Goal: Task Accomplishment & Management: Use online tool/utility

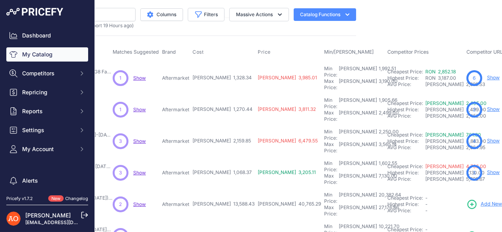
scroll to position [0, 144]
drag, startPoint x: 204, startPoint y: 72, endPoint x: 222, endPoint y: 73, distance: 17.4
click at [222, 75] on span "RON 1,328.34" at bounding box center [221, 78] width 59 height 6
drag, startPoint x: 207, startPoint y: 99, endPoint x: 222, endPoint y: 99, distance: 15.4
click at [222, 106] on span "RON 1,270.44" at bounding box center [222, 109] width 60 height 6
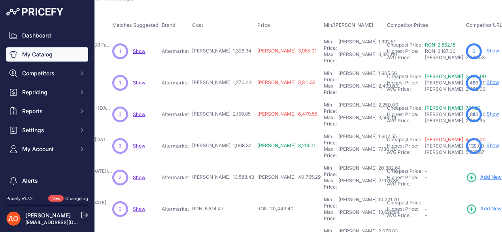
scroll to position [39, 144]
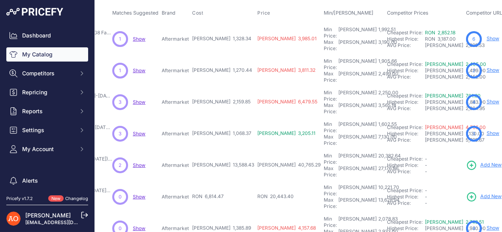
drag, startPoint x: 205, startPoint y: 85, endPoint x: 223, endPoint y: 87, distance: 17.9
click at [223, 87] on td "RON 2,159.85" at bounding box center [223, 103] width 65 height 32
drag, startPoint x: 203, startPoint y: 112, endPoint x: 220, endPoint y: 112, distance: 17.4
click at [220, 130] on span "RON 1,068.37" at bounding box center [221, 133] width 59 height 6
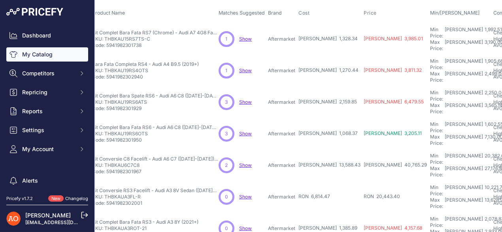
scroll to position [39, 0]
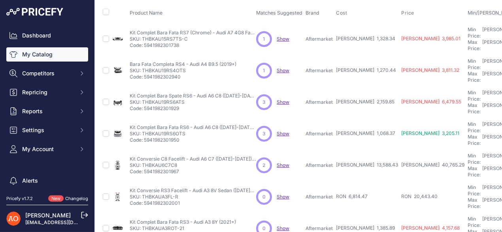
drag, startPoint x: 143, startPoint y: 111, endPoint x: 185, endPoint y: 111, distance: 41.9
click at [185, 131] on p "SKU: THBKAU19RS6OTS" at bounding box center [193, 134] width 127 height 6
copy p "THBKAU19RS6OTS"
drag, startPoint x: 349, startPoint y: 137, endPoint x: 372, endPoint y: 137, distance: 22.9
click at [372, 150] on tr "Kit Conversie C8 Facelift - Audi A6 C7 (2012-2018) fara AFL" at bounding box center [458, 166] width 715 height 32
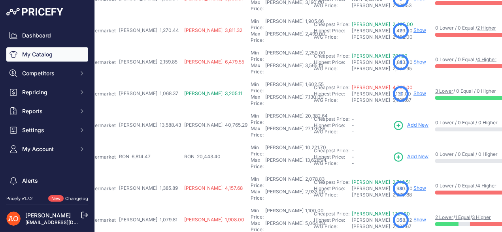
scroll to position [79, 214]
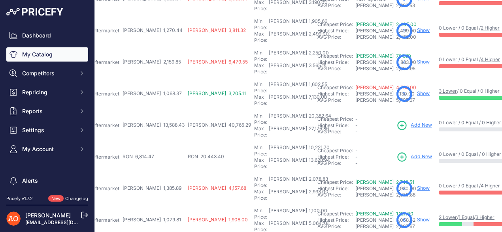
drag, startPoint x: 138, startPoint y: 123, endPoint x: 157, endPoint y: 125, distance: 19.8
click at [157, 142] on td "RON 6,814.47" at bounding box center [153, 158] width 65 height 32
drag, startPoint x: 136, startPoint y: 94, endPoint x: 164, endPoint y: 94, distance: 27.7
click at [164, 110] on tr "Kit Conversie C8 Facelift - Audi A6 C7 (2012-2018) fara AFL" at bounding box center [245, 126] width 715 height 32
drag, startPoint x: 134, startPoint y: 122, endPoint x: 155, endPoint y: 122, distance: 20.6
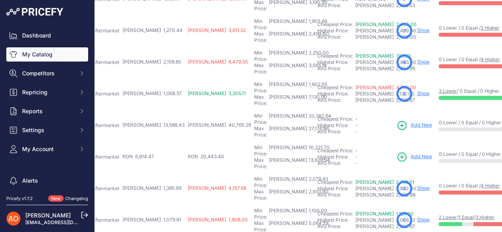
click at [155, 142] on td "RON 6,814.47" at bounding box center [153, 158] width 65 height 32
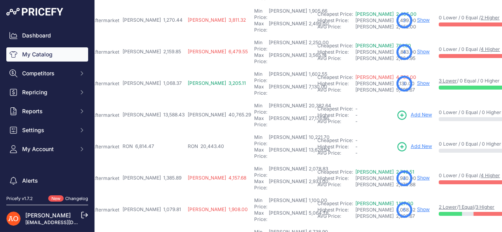
scroll to position [119, 214]
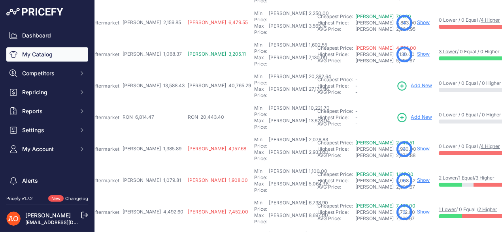
drag, startPoint x: 135, startPoint y: 108, endPoint x: 160, endPoint y: 107, distance: 25.0
click at [160, 134] on tr "Kit Complet Bara Fata RS3 - Audi A3 8Y (2021+) Show" at bounding box center [245, 150] width 715 height 32
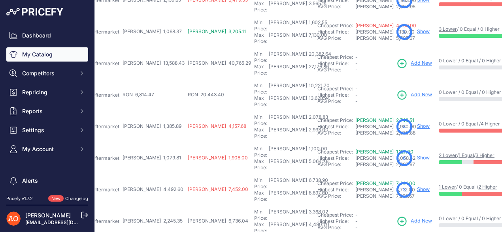
scroll to position [158, 214]
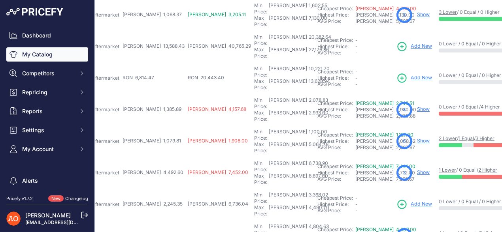
drag, startPoint x: 134, startPoint y: 93, endPoint x: 159, endPoint y: 93, distance: 24.5
click at [159, 126] on tr "Praguri RS5 - Audi A5 F5 Sportback (2021+)" at bounding box center [245, 142] width 715 height 32
drag, startPoint x: 134, startPoint y: 118, endPoint x: 156, endPoint y: 120, distance: 21.4
click at [156, 157] on td "RON 4,492.60" at bounding box center [153, 173] width 65 height 32
drag, startPoint x: 134, startPoint y: 145, endPoint x: 161, endPoint y: 144, distance: 26.5
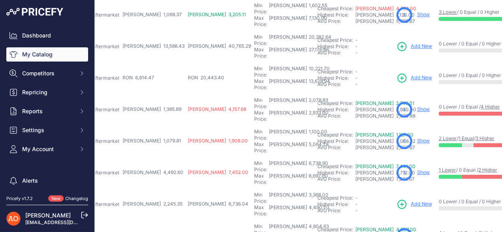
click at [161, 189] on tr "Kit Complet Bara Fata RSQ3 - Audi Q3 8U (2012-2015) Show" at bounding box center [245, 205] width 715 height 32
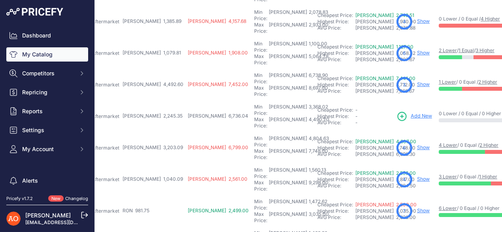
scroll to position [247, 214]
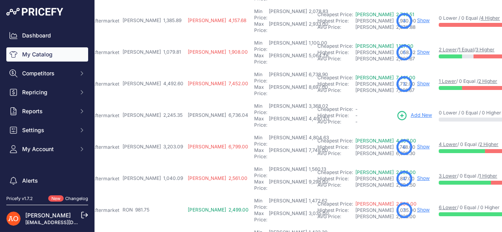
drag, startPoint x: 135, startPoint y: 79, endPoint x: 154, endPoint y: 79, distance: 19.4
click at [154, 144] on span "RON 3,203.09" at bounding box center [153, 147] width 60 height 6
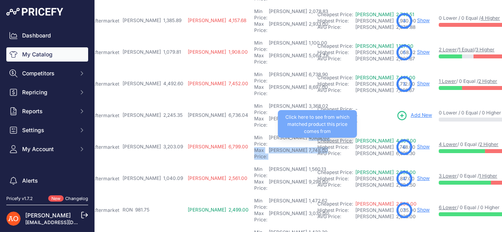
drag, startPoint x: 237, startPoint y: 78, endPoint x: 263, endPoint y: 76, distance: 25.8
click at [263, 132] on tr "Kit Complet Bara Fata RSQ7 - Audi Q7 4M (2016-2018) Show" at bounding box center [245, 148] width 715 height 32
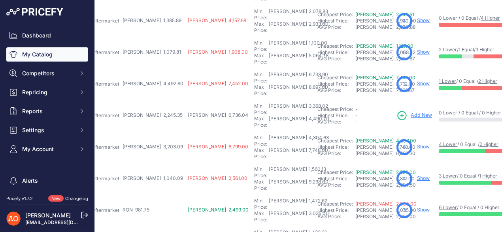
click at [253, 100] on td "Min Price: RON 3,368.02 - Click to Edit Min Price 3,368.02 Max Price: RON 4,490…" at bounding box center [284, 116] width 63 height 32
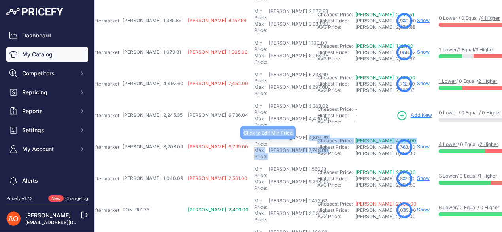
drag, startPoint x: 235, startPoint y: 76, endPoint x: 263, endPoint y: 78, distance: 27.4
click at [263, 132] on tr "Kit Complet Bara Fata RSQ7 - Audi Q7 4M (2016-2018) Show" at bounding box center [245, 148] width 715 height 32
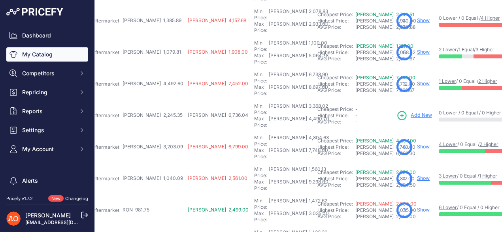
click at [253, 100] on td "Min Price: RON 3,368.02 - Click to Edit Min Price 3,368.02 Max Price: RON 4,490…" at bounding box center [284, 116] width 63 height 32
drag, startPoint x: 199, startPoint y: 79, endPoint x: 236, endPoint y: 77, distance: 36.8
click at [253, 132] on td "Min Price: RON 4,804.63 - Click to Edit Min Price 4,804.63 Max Price: RON 7,748…" at bounding box center [284, 148] width 63 height 32
click at [253, 100] on td "Min Price: RON 3,368.02 - Click to Edit Min Price 3,368.02 Max Price: RON 4,490…" at bounding box center [284, 116] width 63 height 32
drag, startPoint x: 199, startPoint y: 78, endPoint x: 235, endPoint y: 78, distance: 36.0
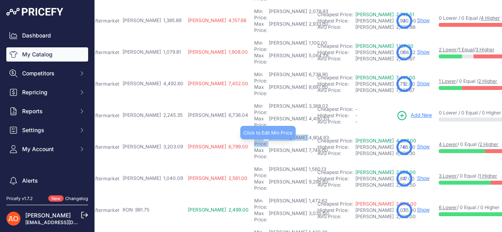
click at [254, 135] on div "Min Price: RON 4,804.63 -" at bounding box center [284, 141] width 60 height 13
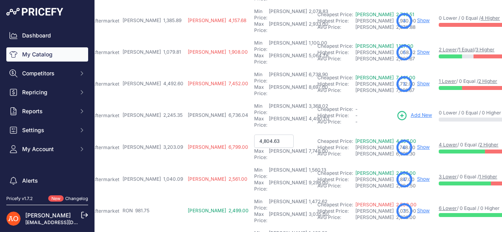
click at [253, 100] on td "Min Price: RON 3,368.02 - Click to Edit Min Price 3,368.02 Max Price: RON 4,490…" at bounding box center [284, 116] width 63 height 32
click at [254, 135] on input "4,804.63" at bounding box center [274, 141] width 40 height 13
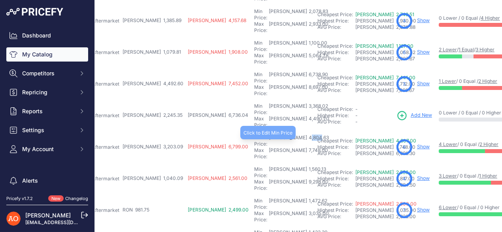
drag, startPoint x: 239, startPoint y: 78, endPoint x: 248, endPoint y: 78, distance: 9.5
click at [307, 135] on div "4,804.63" at bounding box center [318, 141] width 22 height 13
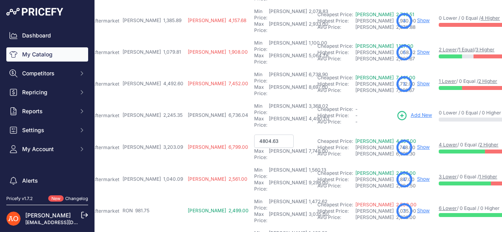
type input "4,804.63"
click at [253, 100] on td "Min Price: RON 3,368.02 - Click to Edit Min Price 3,368.02 Max Price: RON 4,490…" at bounding box center [284, 116] width 63 height 32
click at [253, 132] on td "Min Price: RON 4,804.63 - Click to Edit Min Price 4,804.63 Max Price: RON 7,748…" at bounding box center [284, 148] width 63 height 32
drag, startPoint x: 135, startPoint y: 78, endPoint x: 151, endPoint y: 79, distance: 15.9
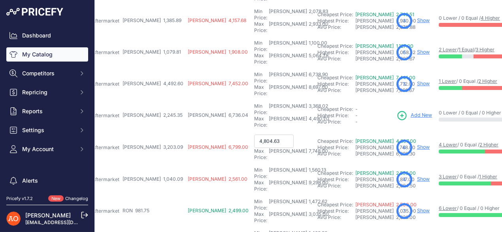
click at [151, 144] on span "RON 3,203.09" at bounding box center [153, 147] width 60 height 6
click at [186, 100] on td "RON 6,736.04" at bounding box center [219, 116] width 66 height 32
click at [254, 135] on input "4,804.63" at bounding box center [274, 141] width 40 height 13
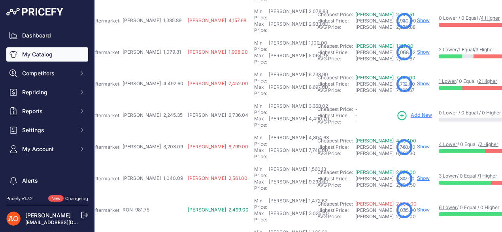
drag, startPoint x: 135, startPoint y: 81, endPoint x: 158, endPoint y: 80, distance: 22.9
click at [158, 132] on tr "Kit Complet Bara Fata RSQ7 - Audi Q7 4M (2016-2018) Show" at bounding box center [245, 148] width 715 height 32
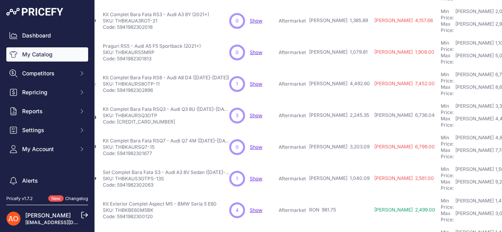
scroll to position [247, 0]
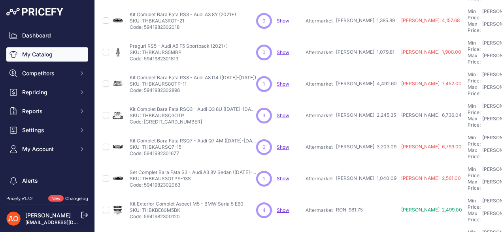
drag, startPoint x: 344, startPoint y: 104, endPoint x: 361, endPoint y: 107, distance: 17.2
click at [361, 176] on span "RON 1,040.09" at bounding box center [366, 179] width 60 height 6
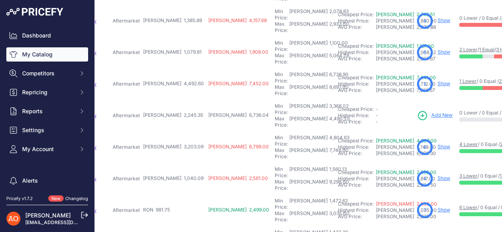
scroll to position [247, 198]
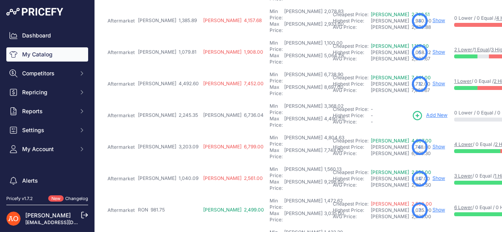
drag, startPoint x: 146, startPoint y: 132, endPoint x: 165, endPoint y: 132, distance: 19.4
click at [165, 195] on td "RON 981.75" at bounding box center [168, 211] width 65 height 32
drag, startPoint x: 142, startPoint y: 157, endPoint x: 166, endPoint y: 155, distance: 23.8
drag, startPoint x: 138, startPoint y: 178, endPoint x: 165, endPoint y: 181, distance: 26.7
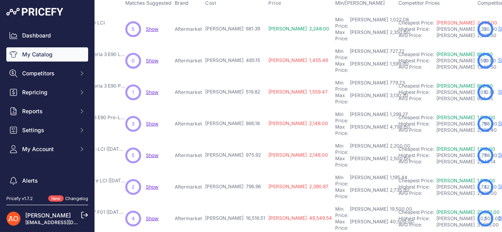
scroll to position [0, 131]
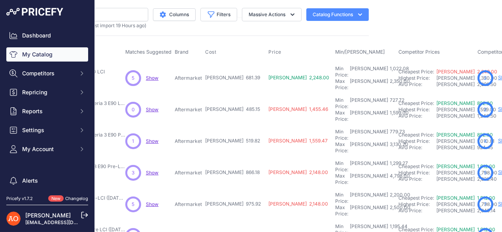
drag, startPoint x: 210, startPoint y: 76, endPoint x: 241, endPoint y: 75, distance: 31.7
click at [241, 75] on tr "Kit Exterior Complet M3 - BMW Seria 3 E90 LCI" at bounding box center [326, 78] width 713 height 32
drag, startPoint x: 210, startPoint y: 101, endPoint x: 243, endPoint y: 100, distance: 32.9
click at [238, 98] on tr "Kit Bară Fata Complet Aspect M3 - BMW Seria 3 E90 LCI (2009-2011)" at bounding box center [326, 110] width 713 height 32
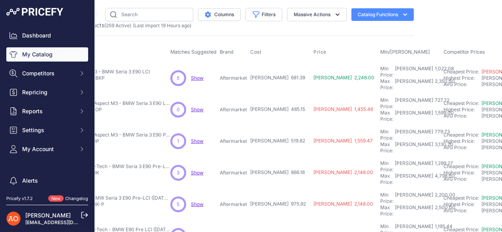
scroll to position [0, 0]
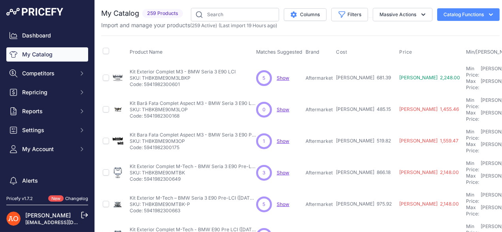
drag, startPoint x: 143, startPoint y: 100, endPoint x: 188, endPoint y: 100, distance: 45.1
click at [188, 107] on p "SKU: THBKBME90M3LOP" at bounding box center [193, 110] width 127 height 6
copy p "THBKBME90M3LOP"
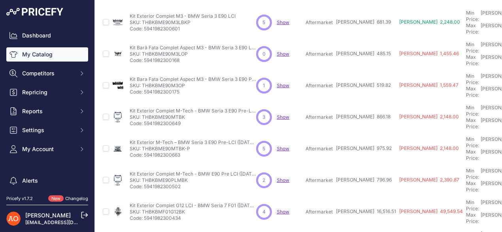
scroll to position [79, 0]
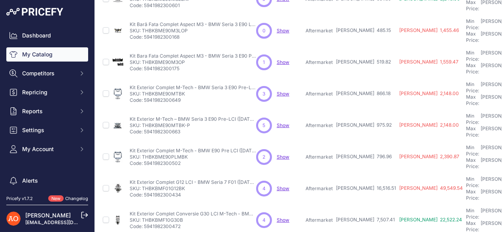
drag, startPoint x: 345, startPoint y: 44, endPoint x: 359, endPoint y: 47, distance: 14.8
click at [359, 59] on span "RON 519.82" at bounding box center [363, 62] width 55 height 6
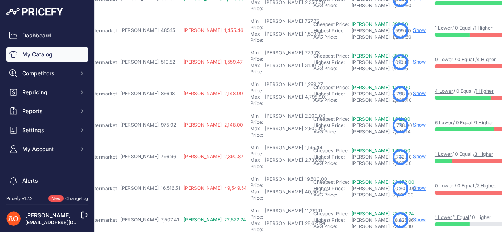
scroll to position [79, 212]
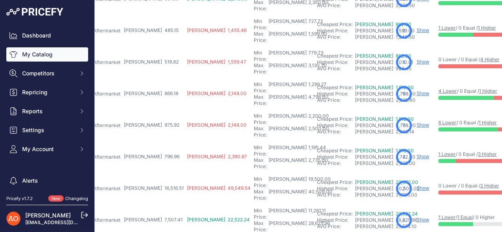
drag, startPoint x: 129, startPoint y: 71, endPoint x: 154, endPoint y: 70, distance: 25.7
click at [154, 78] on td "RON 866.18" at bounding box center [153, 94] width 63 height 32
drag, startPoint x: 125, startPoint y: 97, endPoint x: 157, endPoint y: 98, distance: 32.4
click at [157, 110] on tr "Kit Exterior M-Tech – BMW Seria 3 E90 Pre-LCI (2005-2008)" at bounding box center [245, 126] width 713 height 32
drag, startPoint x: 128, startPoint y: 122, endPoint x: 157, endPoint y: 122, distance: 28.9
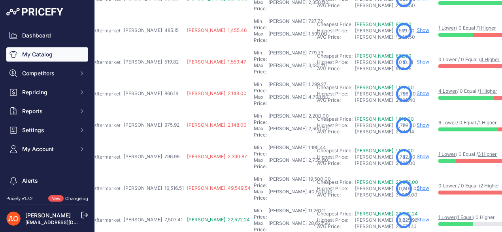
click at [157, 142] on td "RON 796.96" at bounding box center [153, 158] width 63 height 32
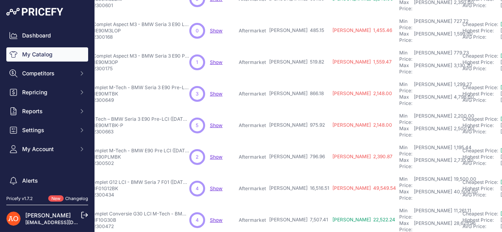
scroll to position [79, 41]
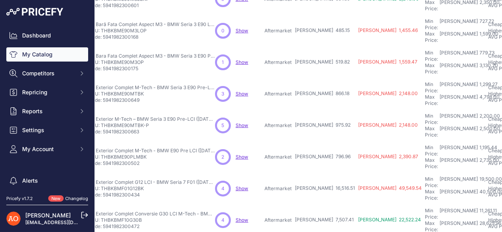
drag, startPoint x: 102, startPoint y: 121, endPoint x: 147, endPoint y: 123, distance: 45.1
click at [147, 154] on p "SKU: THBKBME90PLMBK" at bounding box center [152, 157] width 127 height 6
copy p "THBKBME90PLMBK"
drag, startPoint x: 298, startPoint y: 145, endPoint x: 326, endPoint y: 150, distance: 28.9
click at [326, 173] on td "RON 16,516.51" at bounding box center [324, 189] width 63 height 32
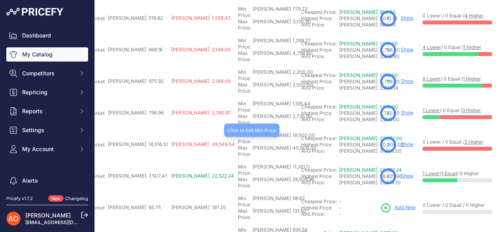
scroll to position [158, 228]
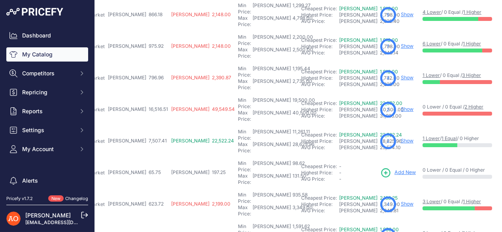
drag, startPoint x: 110, startPoint y: 91, endPoint x: 139, endPoint y: 93, distance: 29.0
click at [139, 126] on td "RON 7,507.41" at bounding box center [137, 142] width 63 height 32
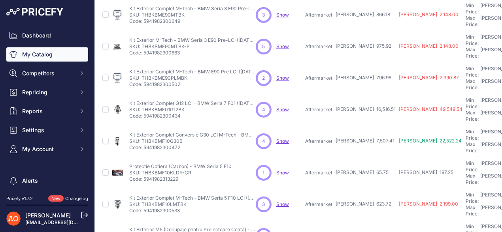
scroll to position [158, 0]
drag, startPoint x: 142, startPoint y: 94, endPoint x: 183, endPoint y: 94, distance: 40.3
click at [183, 138] on p "SKU: THBKBMF10G30B" at bounding box center [193, 141] width 127 height 6
copy p "THBKBMF10G30B"
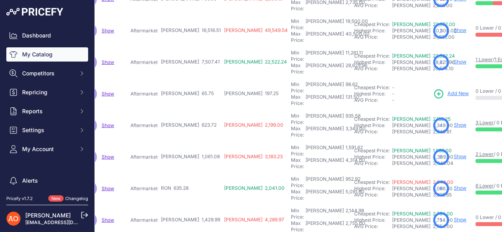
scroll to position [237, 183]
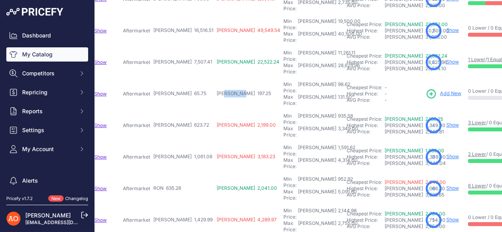
drag, startPoint x: 197, startPoint y: 36, endPoint x: 214, endPoint y: 40, distance: 17.0
click at [217, 91] on span "RON 197.25" at bounding box center [244, 94] width 55 height 6
drag, startPoint x: 156, startPoint y: 66, endPoint x: 191, endPoint y: 66, distance: 35.6
click at [191, 110] on tr "Kit Exterior Complet M-Tech - BMW Seria 5 F10 LCI (2014-2017)" at bounding box center [275, 126] width 713 height 32
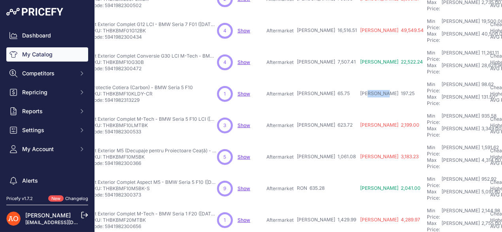
scroll to position [237, 0]
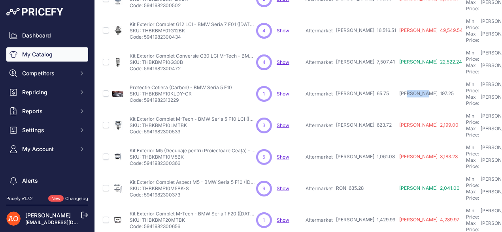
drag, startPoint x: 142, startPoint y: 64, endPoint x: 190, endPoint y: 65, distance: 47.9
click at [190, 123] on p "SKU: THBKBMF10LMTBK" at bounding box center [193, 126] width 127 height 6
copy p "THBKBMF10LMTBK"
drag, startPoint x: 333, startPoint y: 89, endPoint x: 348, endPoint y: 90, distance: 15.0
click at [348, 142] on tr "Kit Exterior M5 (Decupaje pentru Proiectoare Ceață) - BMW Seria 5 F10 Pre LCI" at bounding box center [457, 158] width 713 height 32
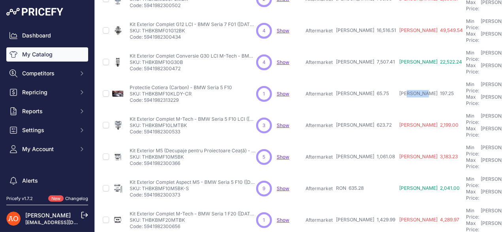
drag, startPoint x: 142, startPoint y: 91, endPoint x: 185, endPoint y: 92, distance: 43.1
click at [185, 154] on p "SKU: THBKBMF10M5BK" at bounding box center [193, 157] width 127 height 6
copy p "THBKBMF10M5BK"
drag, startPoint x: 337, startPoint y: 110, endPoint x: 354, endPoint y: 115, distance: 17.7
click at [354, 173] on td "RON 635.28" at bounding box center [366, 189] width 63 height 32
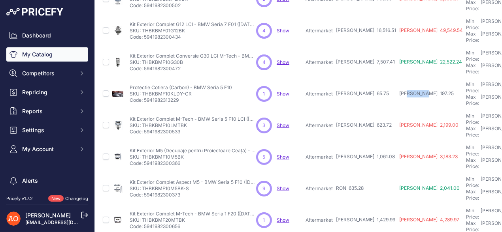
drag, startPoint x: 143, startPoint y: 115, endPoint x: 191, endPoint y: 117, distance: 48.3
click at [191, 186] on p "SKU: THBKBMF10M5BK-S" at bounding box center [193, 189] width 127 height 6
copy p "THBKBMF10M5BK-S"
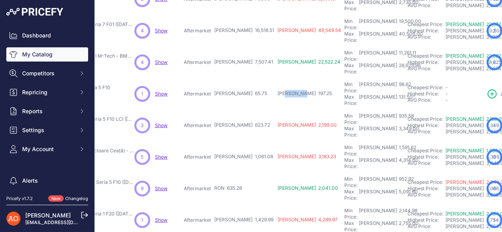
scroll to position [237, 123]
drag, startPoint x: 225, startPoint y: 140, endPoint x: 246, endPoint y: 141, distance: 21.0
click at [244, 217] on span "RON 1,429.99" at bounding box center [243, 220] width 59 height 6
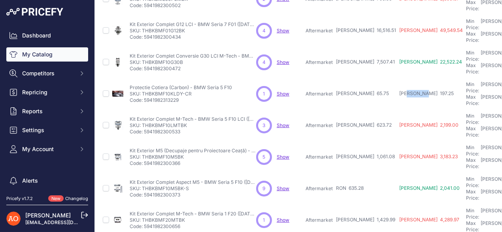
drag, startPoint x: 142, startPoint y: 141, endPoint x: 187, endPoint y: 142, distance: 45.1
click at [187, 217] on p "SKU: THBKBMF20MTBK" at bounding box center [193, 220] width 127 height 6
copy p "THBKBMF20MTBK"
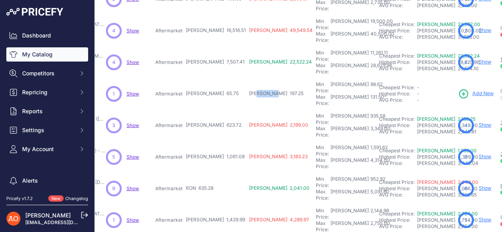
scroll to position [237, 151]
drag, startPoint x: 186, startPoint y: 166, endPoint x: 243, endPoint y: 174, distance: 57.5
drag, startPoint x: 176, startPoint y: 193, endPoint x: 221, endPoint y: 193, distance: 45.1
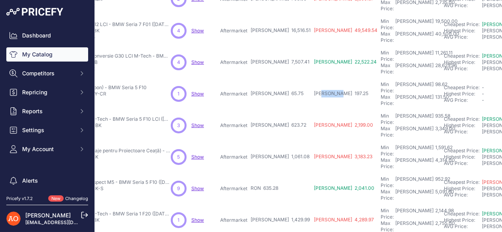
scroll to position [237, 0]
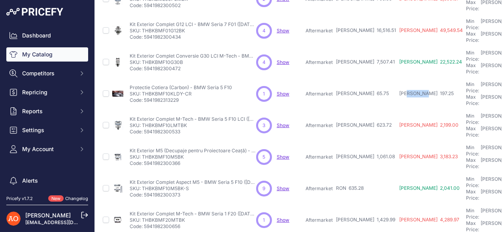
drag, startPoint x: 142, startPoint y: 166, endPoint x: 191, endPoint y: 168, distance: 49.0
copy p "THBKBMF22M2C-BK"
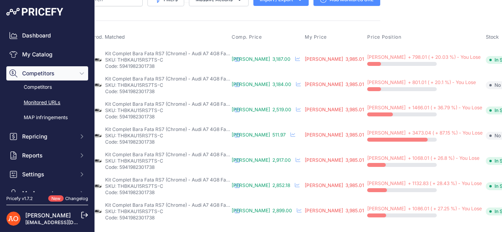
scroll to position [20, 139]
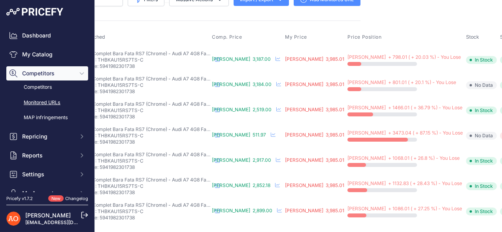
drag, startPoint x: 486, startPoint y: 53, endPoint x: 483, endPoint y: 59, distance: 6.0
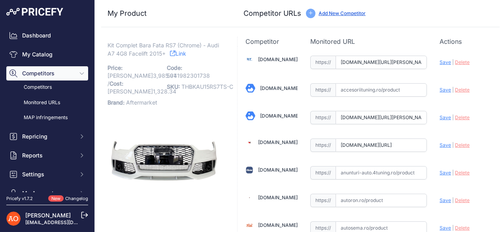
click at [186, 56] on link "Link" at bounding box center [178, 54] width 16 height 10
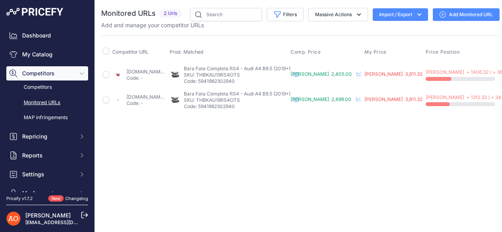
scroll to position [0, 86]
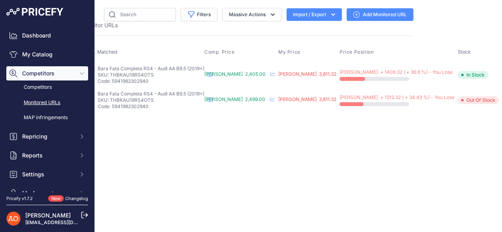
drag, startPoint x: 497, startPoint y: 72, endPoint x: 363, endPoint y: 130, distance: 145.6
click at [346, 141] on div "Close You are not connected to the internet." at bounding box center [214, 116] width 411 height 232
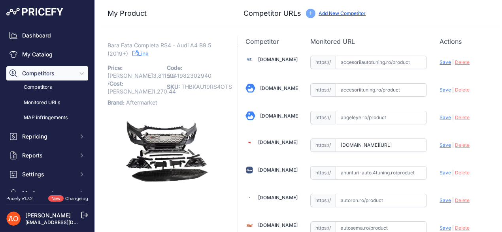
click at [136, 53] on icon at bounding box center [135, 54] width 6 height 6
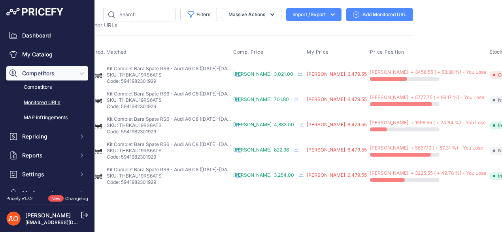
scroll to position [0, 140]
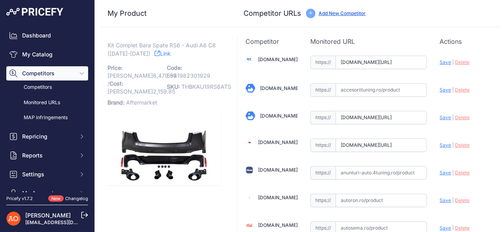
click at [155, 53] on link "Link" at bounding box center [163, 54] width 16 height 10
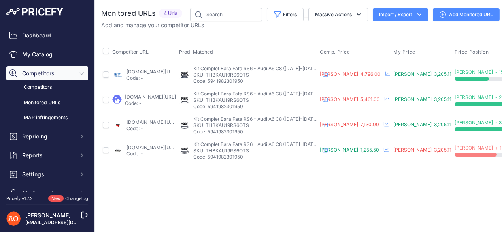
scroll to position [0, 132]
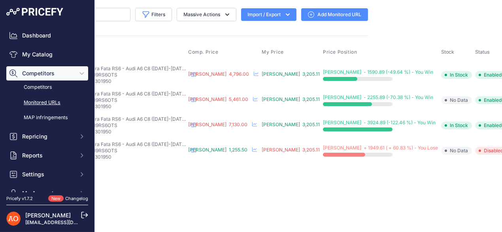
click icon "button"
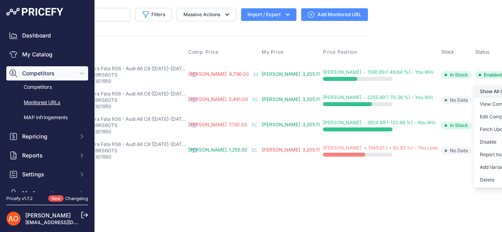
click link "Show All Competitors URLs"
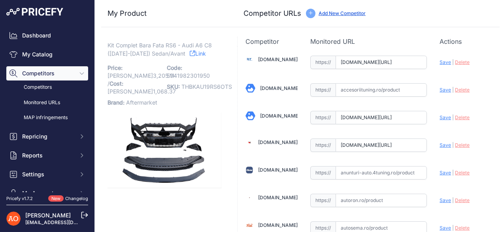
click at [190, 52] on link "Link" at bounding box center [198, 54] width 16 height 10
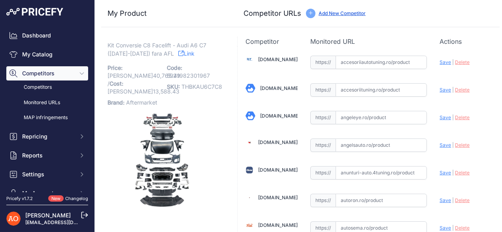
click at [178, 56] on link "Link" at bounding box center [186, 54] width 16 height 10
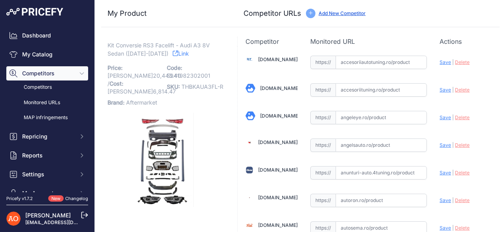
click at [175, 50] on link "Link" at bounding box center [181, 54] width 16 height 10
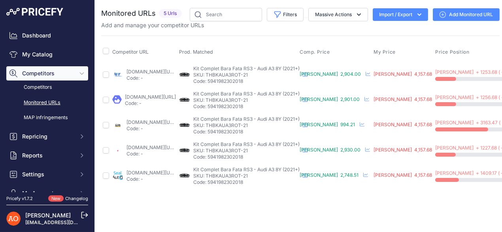
scroll to position [0, 114]
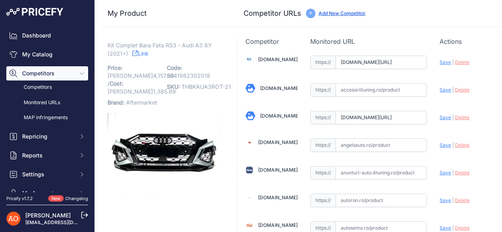
click at [146, 53] on link "Link" at bounding box center [140, 54] width 16 height 10
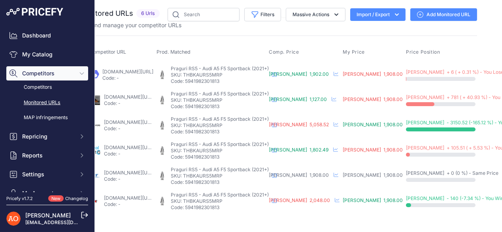
scroll to position [0, 83]
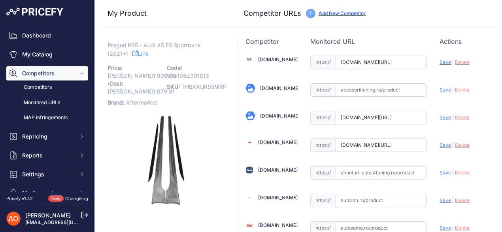
click at [139, 53] on link "Link" at bounding box center [140, 54] width 16 height 10
drag, startPoint x: 182, startPoint y: 87, endPoint x: 227, endPoint y: 88, distance: 44.7
copy span "THBKAURS5MRP"
click at [204, 53] on p "Praguri RS5 - Audi A5 F5 Sportback (2021+) Link" at bounding box center [165, 50] width 114 height 16
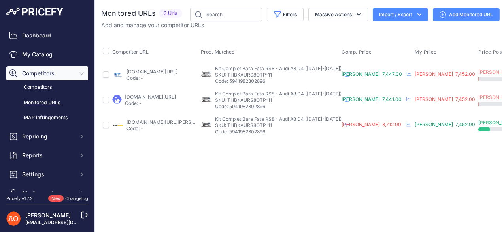
scroll to position [0, 80]
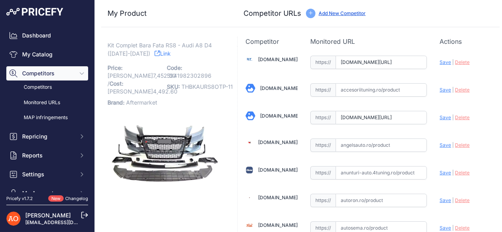
click at [155, 53] on icon at bounding box center [158, 54] width 6 height 6
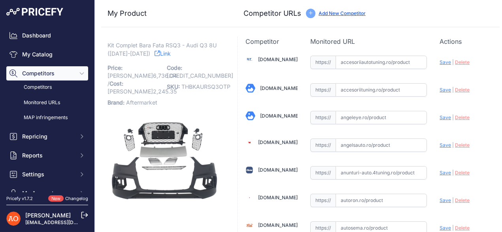
click at [155, 53] on link "Link" at bounding box center [163, 54] width 16 height 10
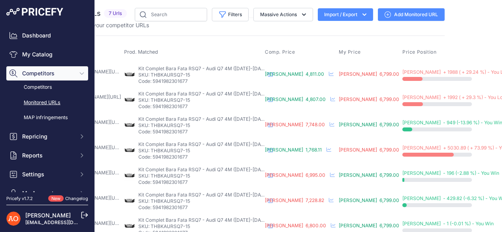
scroll to position [0, 148]
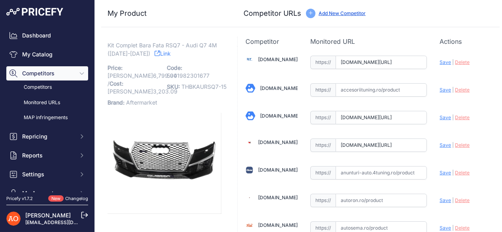
click at [155, 55] on link "Link" at bounding box center [163, 54] width 16 height 10
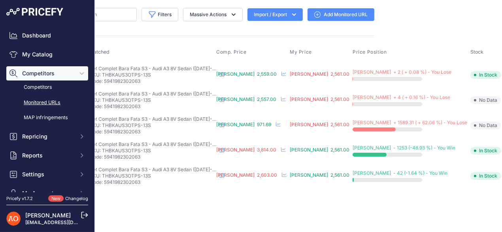
scroll to position [0, 133]
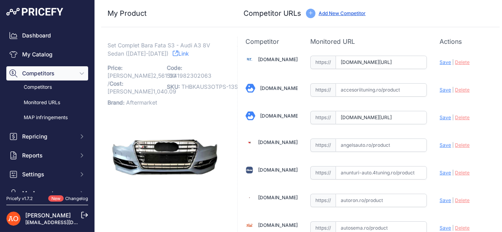
click at [173, 49] on link "Link" at bounding box center [181, 54] width 16 height 10
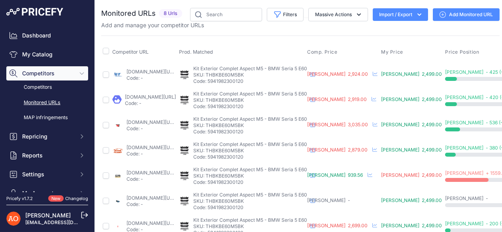
scroll to position [0, 127]
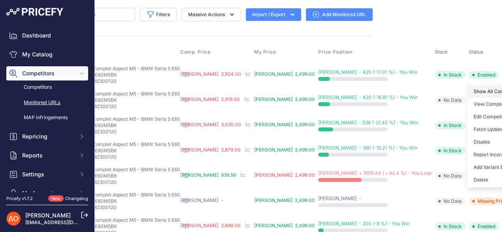
click at [467, 94] on link "Show All Competitors URLs" at bounding box center [507, 91] width 81 height 13
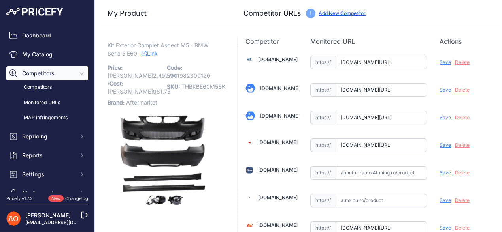
click at [151, 52] on link "Link" at bounding box center [150, 54] width 16 height 10
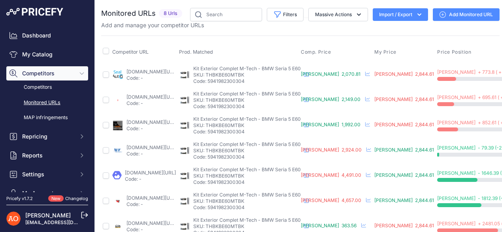
scroll to position [0, 131]
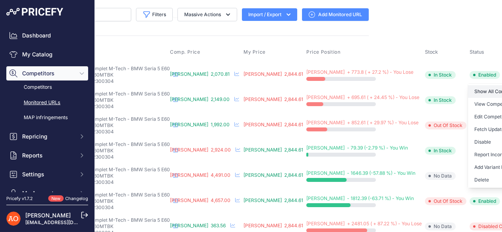
click at [468, 92] on link "Show All Competitors URLs" at bounding box center [508, 91] width 81 height 13
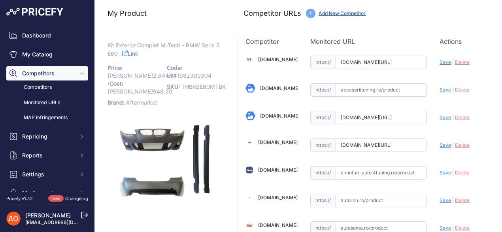
click at [136, 49] on link "Link" at bounding box center [130, 54] width 16 height 10
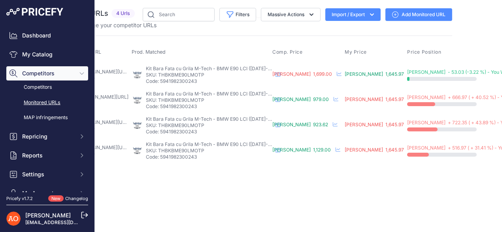
scroll to position [0, 113]
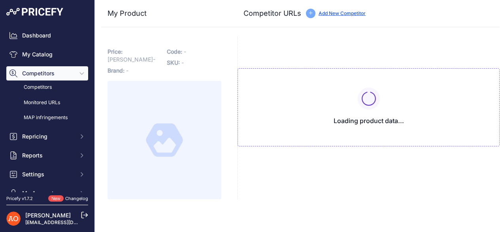
type input "accesoriiautotuning.ro/5999705pd/bara-fata-compatibil-cu-bmw-seria-3-e90-sedan-…"
type input "angeleye.ro/bara-fata-compatibil-cu-bmw-seria-3-e90-sedan-e91-touring-lci-2008-…"
type input "www.angelsauto.ro/produs/bara-fata-cu-proiectoare-compatibila-cu-bmw-seria-3-e9…"
type input "autotuningeurope.com/products/front-bumper-middle-lower-grille-suitable-for-bmw…"
type input "www.deluxetuning.ro/cumpara/bara-fata-compatibil-cu-bmw-seria-3-e90-e91-2008-20…"
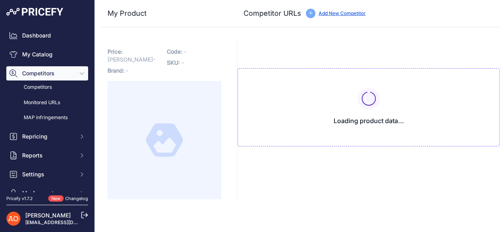
type input "sealauto.ro/produs/bara-fata-bmw-seria-3-e90-sedan-e91-touring-lci-2008-2011-m-…"
type input "street26.ro/bara-fata-compatibil-cu-bmw-seria-3-e90-sedan-e91-touring-lci-2008-…"
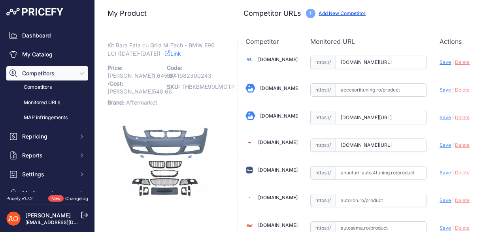
click at [165, 55] on icon at bounding box center [168, 54] width 6 height 6
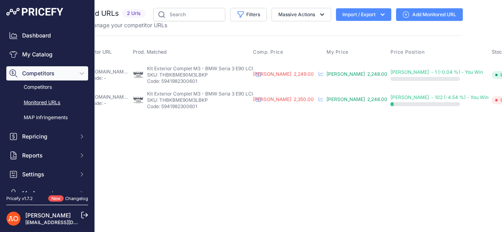
scroll to position [0, 68]
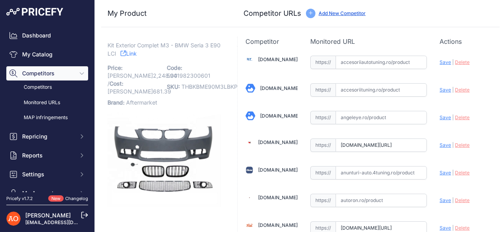
click at [137, 53] on link "Link" at bounding box center [129, 54] width 16 height 10
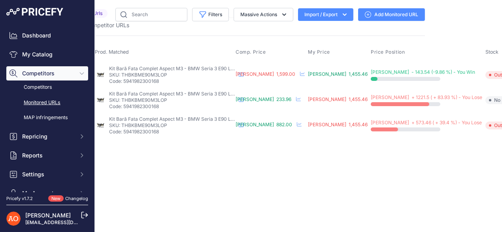
scroll to position [0, 130]
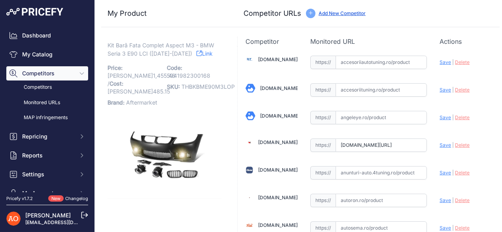
click at [197, 55] on link "Link" at bounding box center [205, 54] width 16 height 10
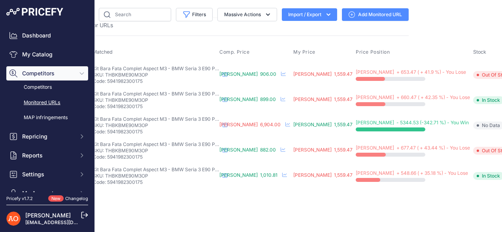
scroll to position [0, 133]
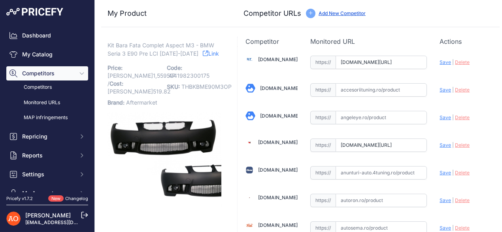
click at [204, 52] on link "Link" at bounding box center [211, 54] width 16 height 10
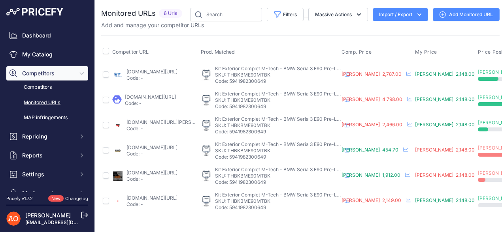
scroll to position [0, 142]
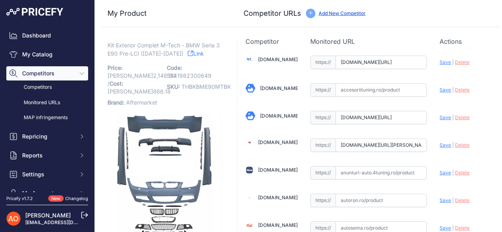
click at [195, 53] on link "Link" at bounding box center [196, 54] width 16 height 10
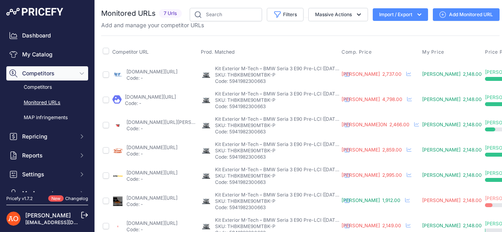
scroll to position [0, 125]
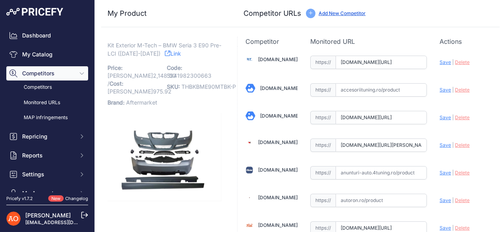
click at [180, 57] on link "Link" at bounding box center [173, 54] width 16 height 10
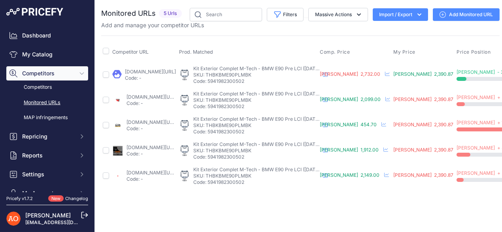
scroll to position [0, 144]
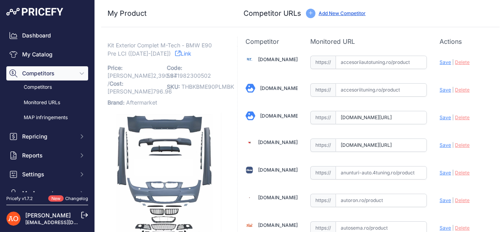
click at [176, 53] on link "Link" at bounding box center [183, 54] width 16 height 10
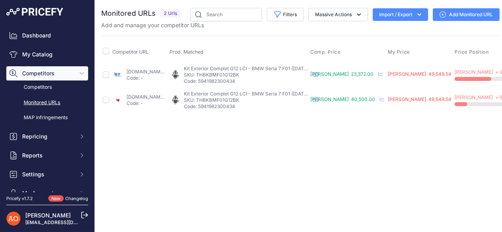
scroll to position [0, 106]
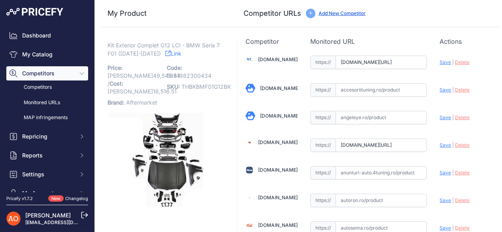
click at [170, 53] on link "Link" at bounding box center [173, 54] width 16 height 10
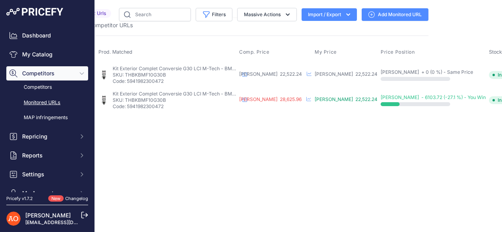
scroll to position [0, 91]
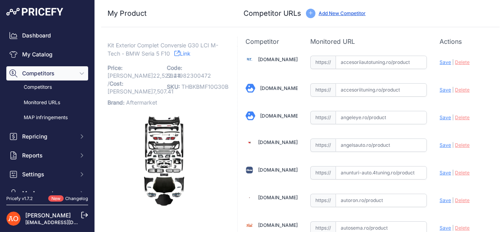
click at [191, 55] on link "Link" at bounding box center [182, 54] width 16 height 10
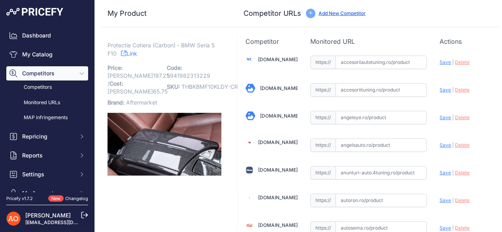
click at [129, 50] on link "Link" at bounding box center [129, 54] width 16 height 10
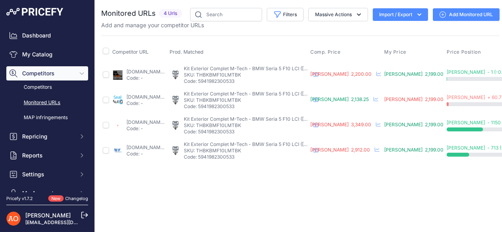
scroll to position [0, 88]
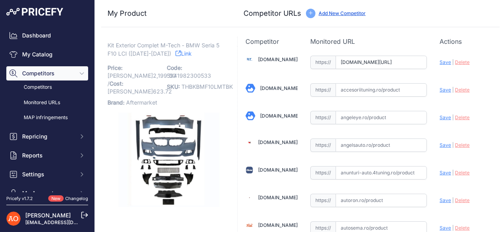
click at [176, 57] on link "Link" at bounding box center [184, 54] width 16 height 10
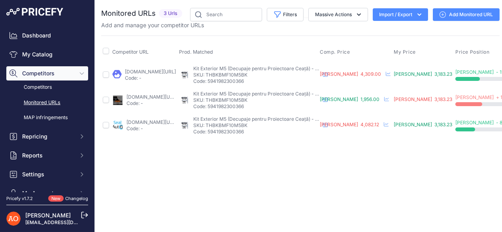
scroll to position [0, 115]
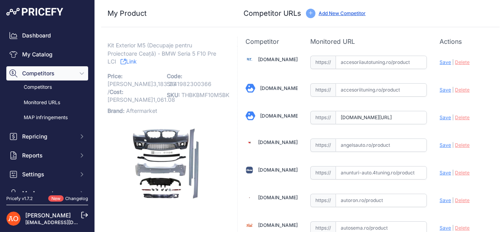
click at [136, 60] on link "Link" at bounding box center [129, 62] width 16 height 10
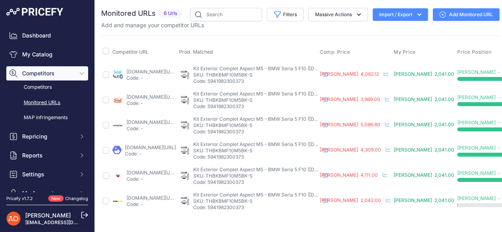
scroll to position [0, 111]
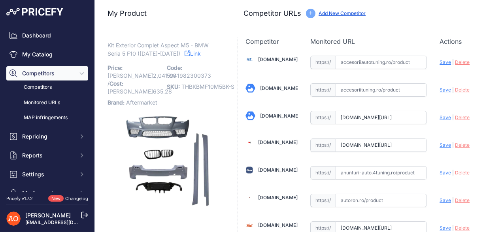
click at [185, 52] on link "Link" at bounding box center [193, 54] width 16 height 10
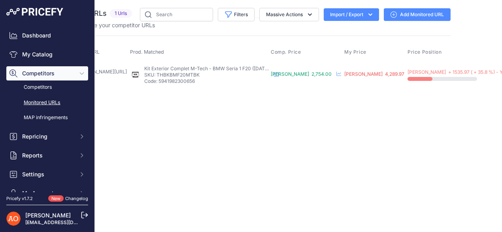
scroll to position [0, 103]
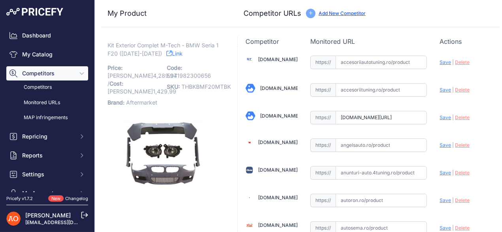
click at [166, 53] on icon at bounding box center [169, 54] width 6 height 6
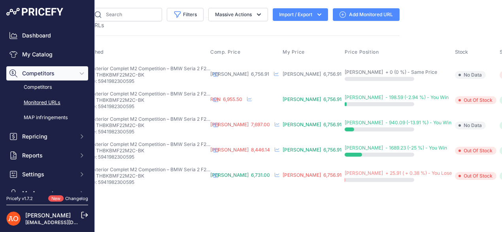
scroll to position [0, 102]
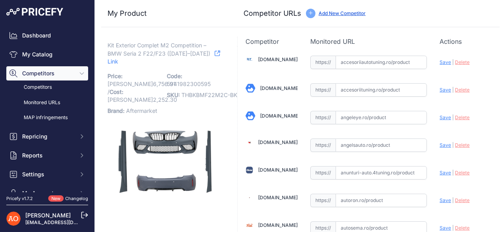
click at [215, 55] on icon at bounding box center [218, 54] width 6 height 6
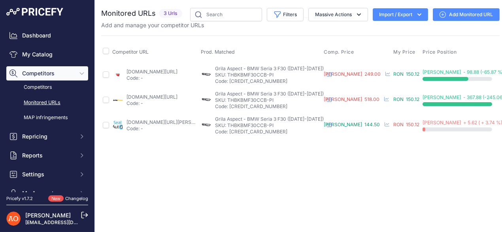
scroll to position [0, 53]
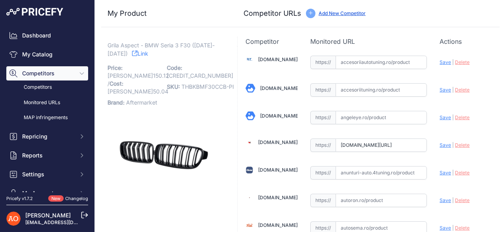
click at [132, 54] on icon at bounding box center [135, 54] width 6 height 6
